Goal: Find specific page/section: Find specific page/section

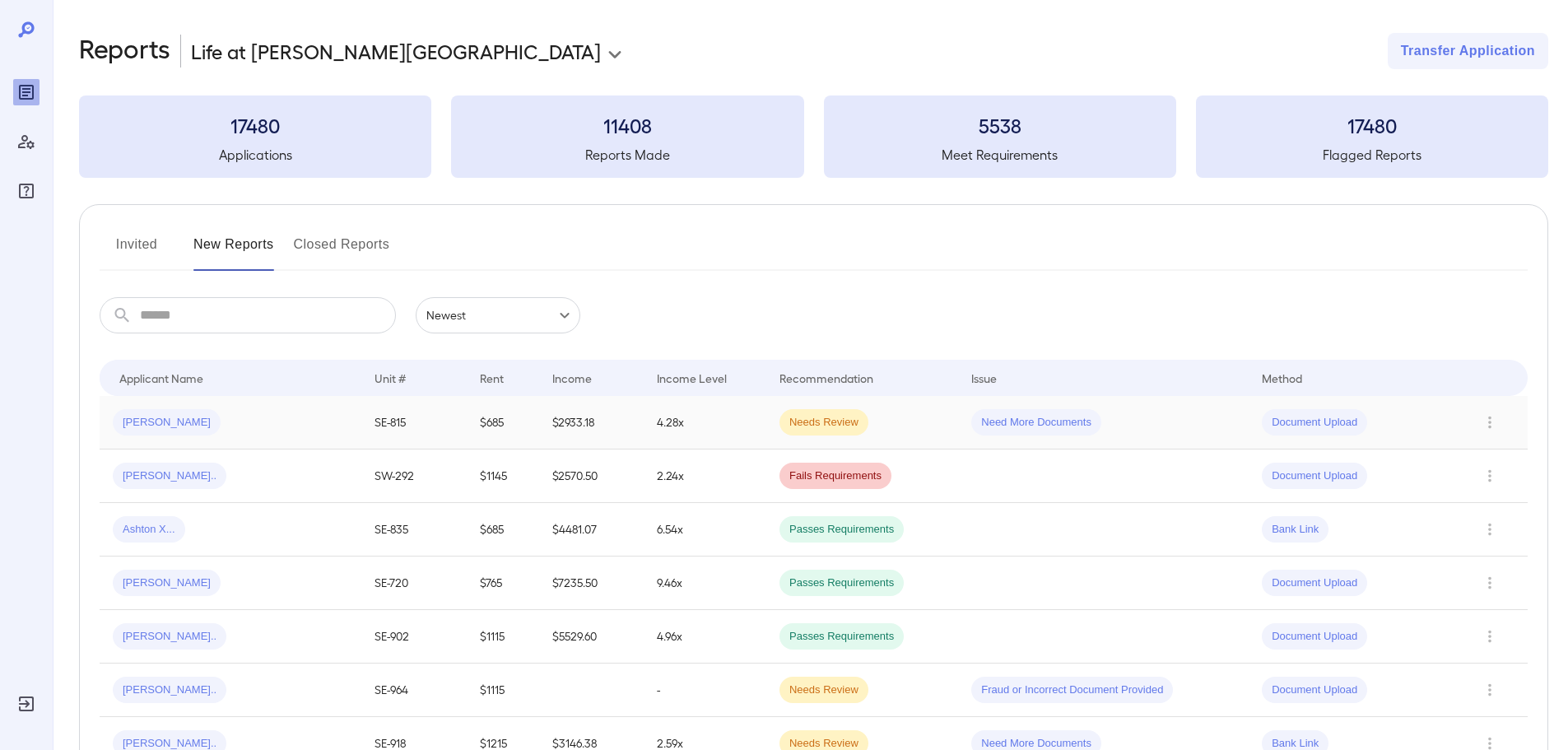
click at [275, 401] on td "[PERSON_NAME]" at bounding box center [230, 422] width 262 height 54
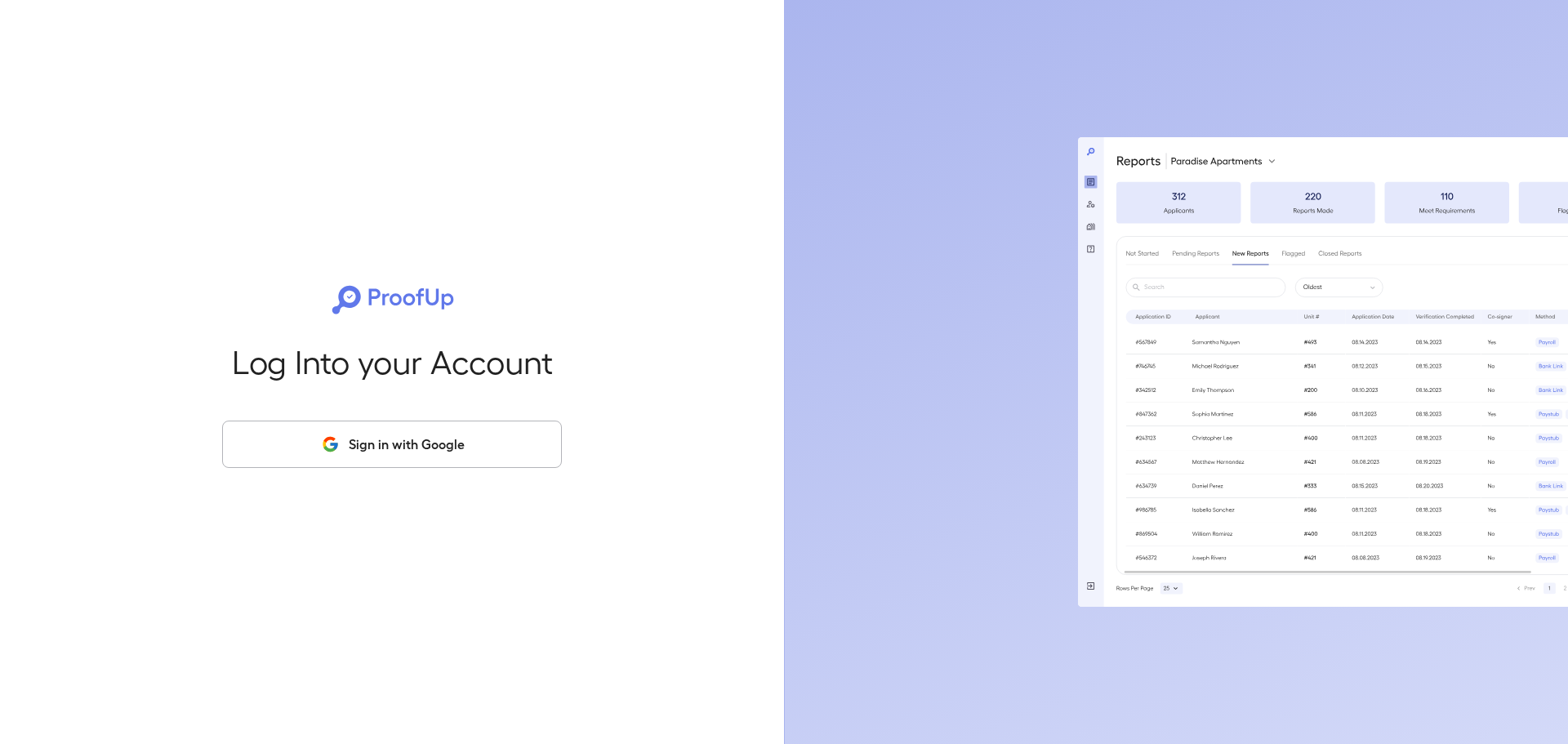
click at [339, 468] on div "Log Into your Account Sign in with Google" at bounding box center [392, 372] width 732 height 744
click at [353, 443] on button "Sign in with Google" at bounding box center [392, 444] width 339 height 47
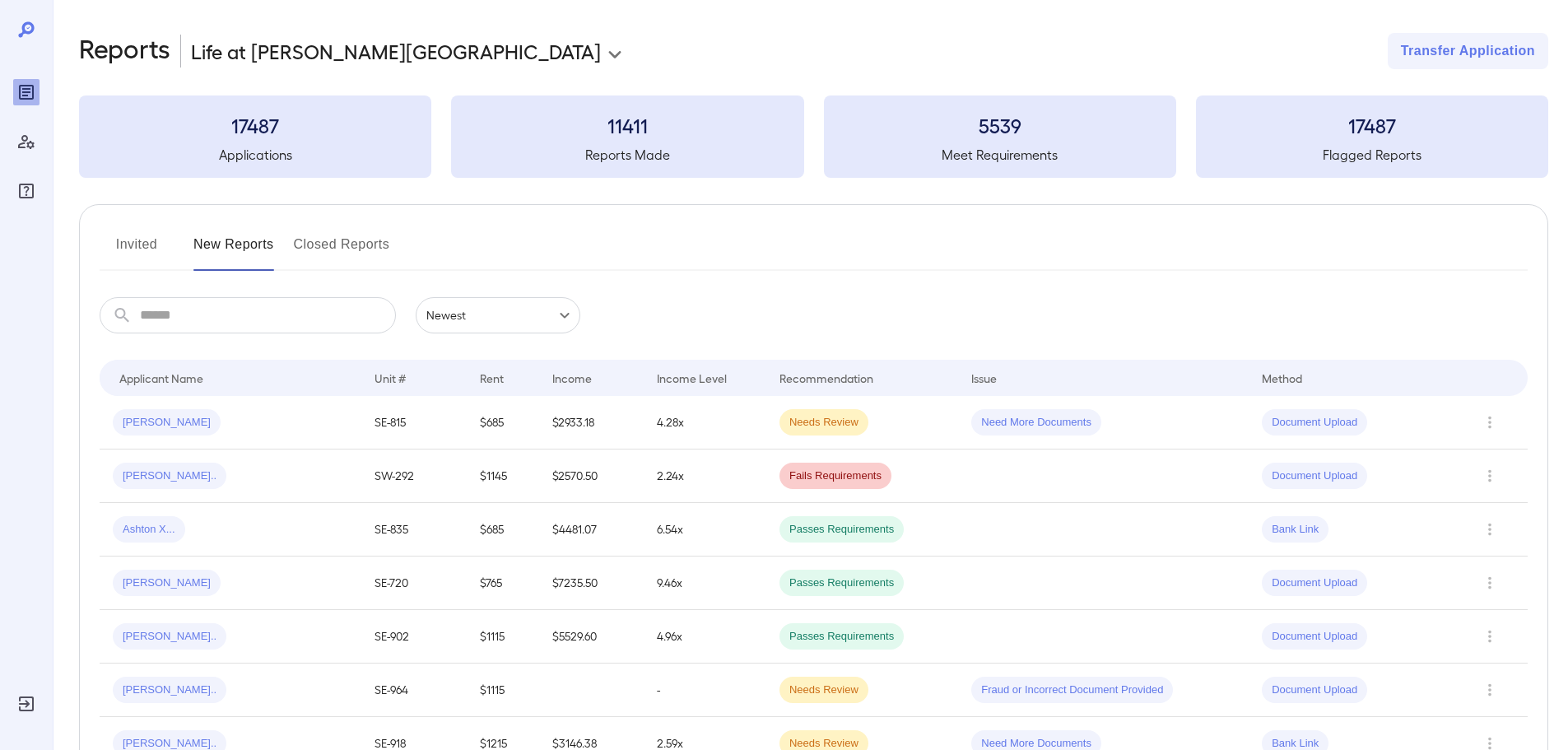
click at [296, 411] on div "[PERSON_NAME]" at bounding box center [230, 422] width 236 height 26
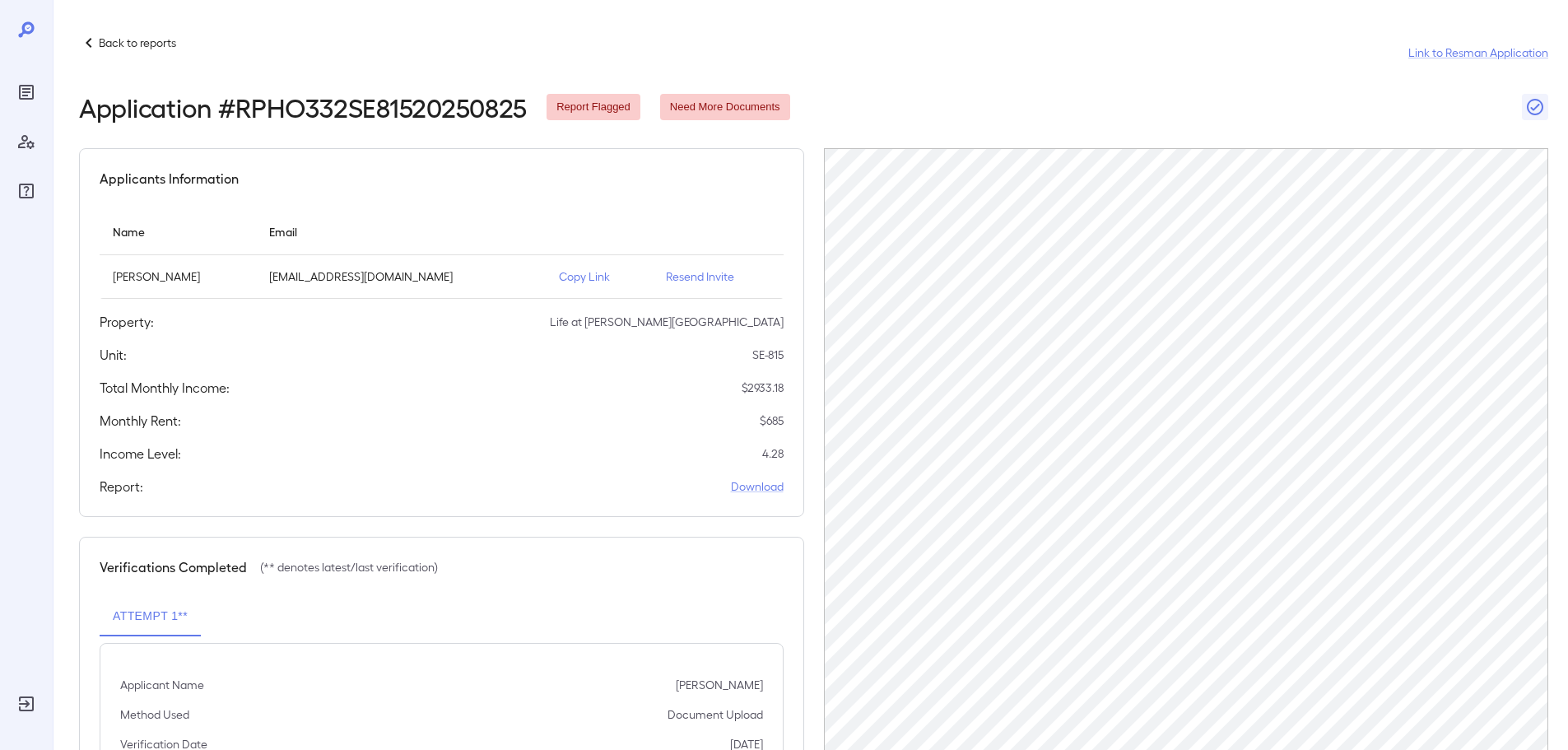
click at [571, 273] on p "Copy Link" at bounding box center [600, 276] width 81 height 17
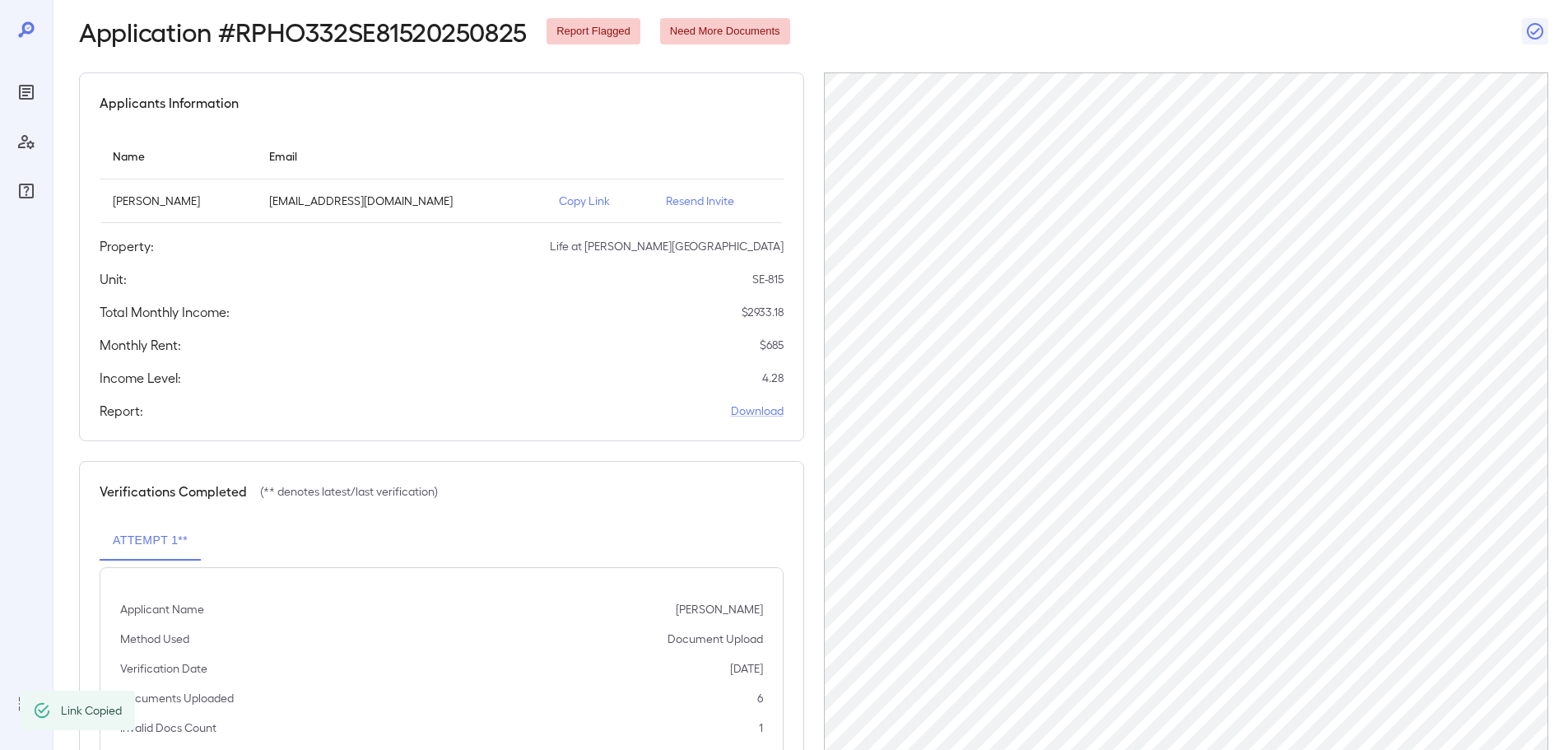
scroll to position [165, 0]
